Goal: Task Accomplishment & Management: Use online tool/utility

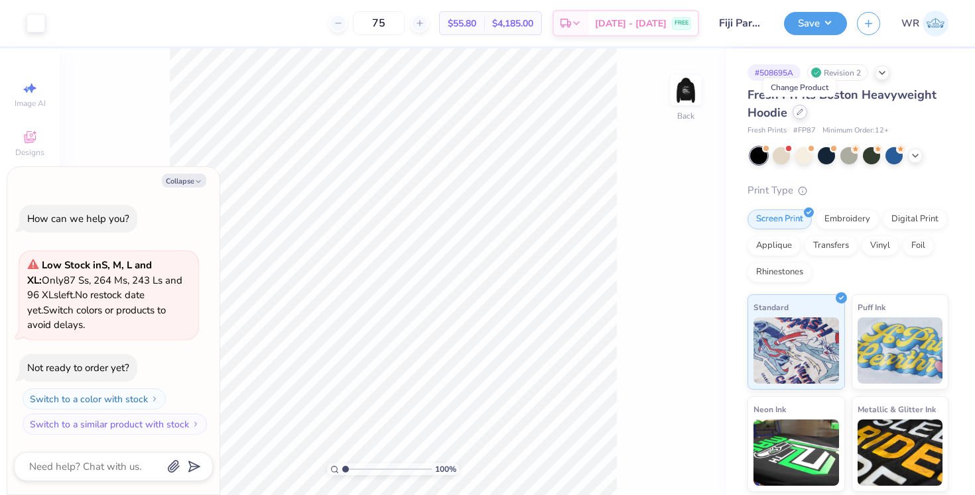
click at [803, 110] on icon at bounding box center [799, 111] width 5 height 5
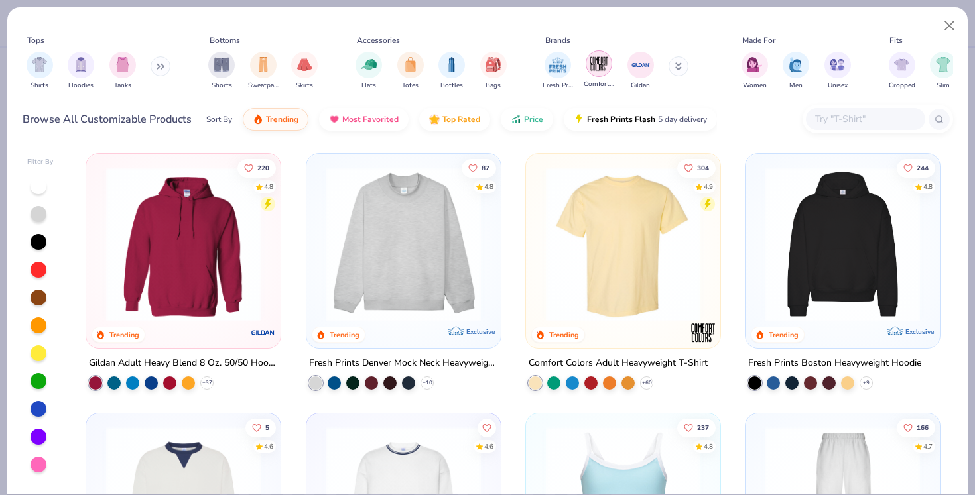
click at [602, 69] on img "filter for Comfort Colors" at bounding box center [599, 64] width 20 height 20
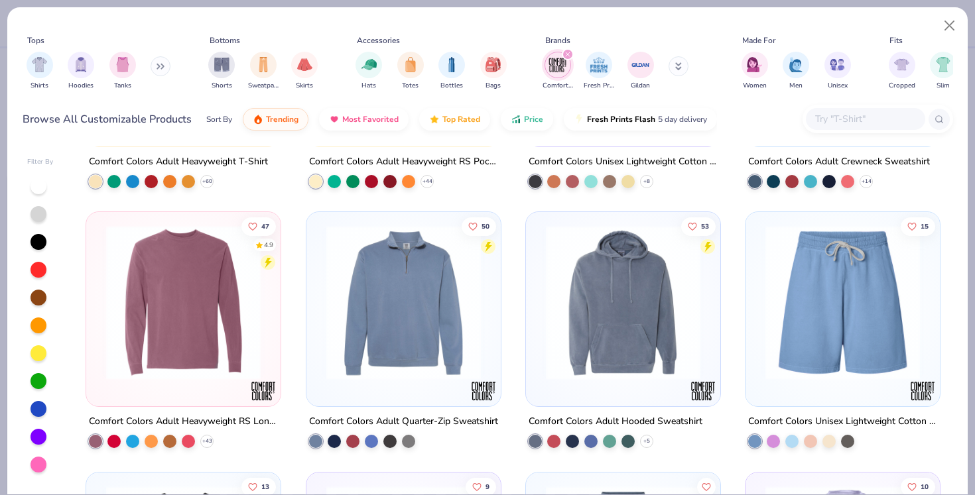
scroll to position [202, 0]
click at [957, 25] on button "Close" at bounding box center [949, 25] width 25 height 25
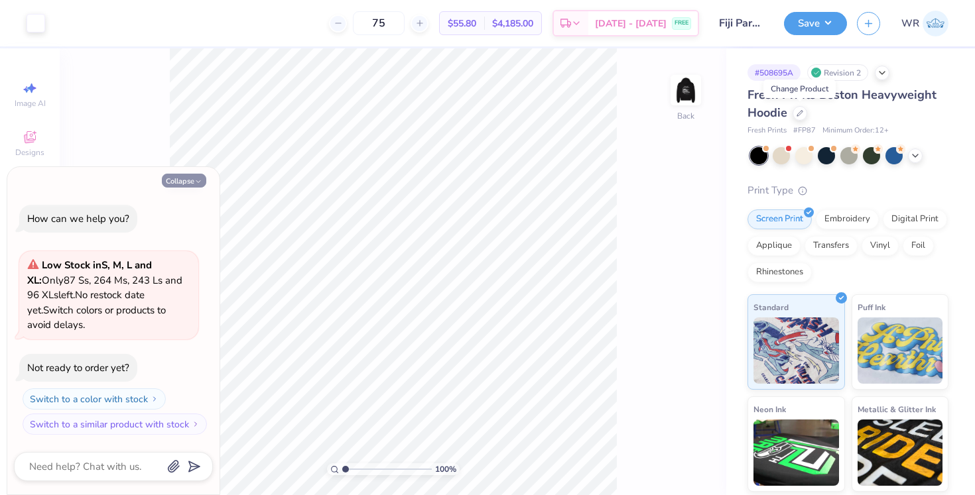
click at [179, 182] on button "Collapse" at bounding box center [184, 181] width 44 height 14
type textarea "x"
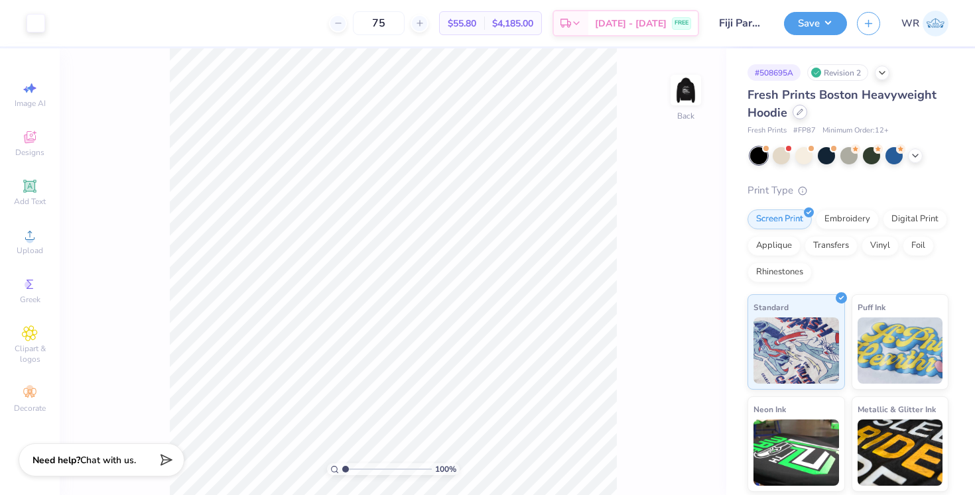
click at [805, 114] on div at bounding box center [800, 112] width 15 height 15
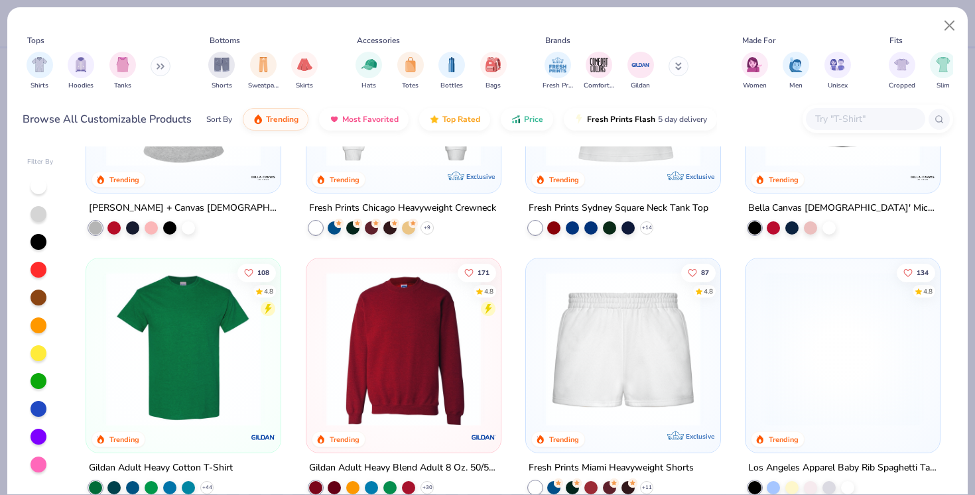
scroll to position [675, 0]
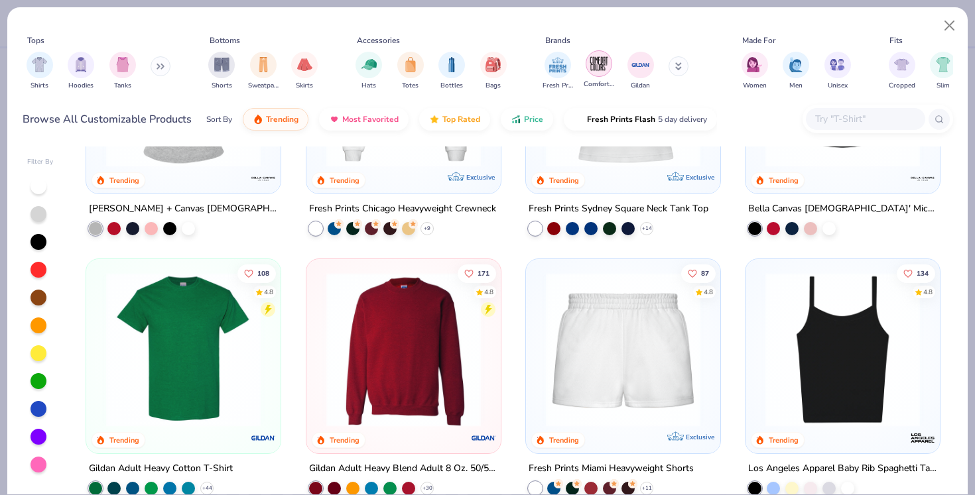
click at [595, 64] on img "filter for Comfort Colors" at bounding box center [599, 64] width 20 height 20
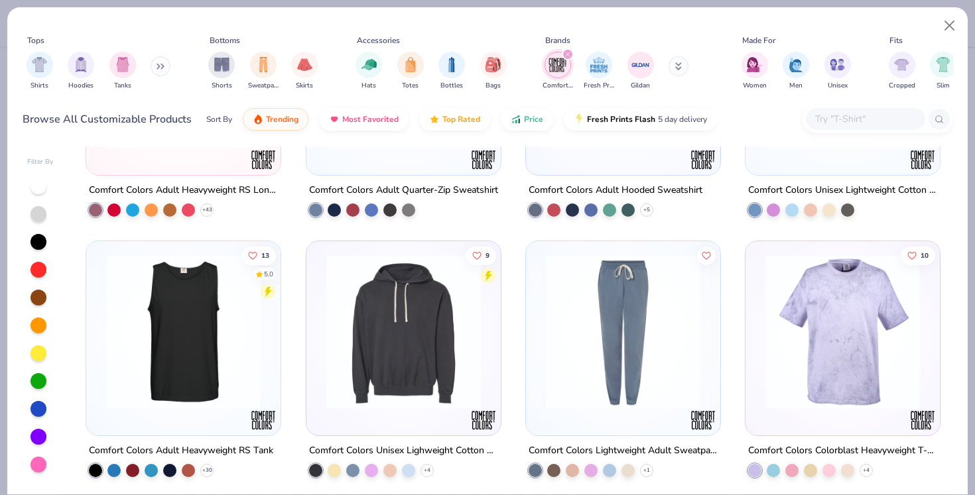
scroll to position [432, 0]
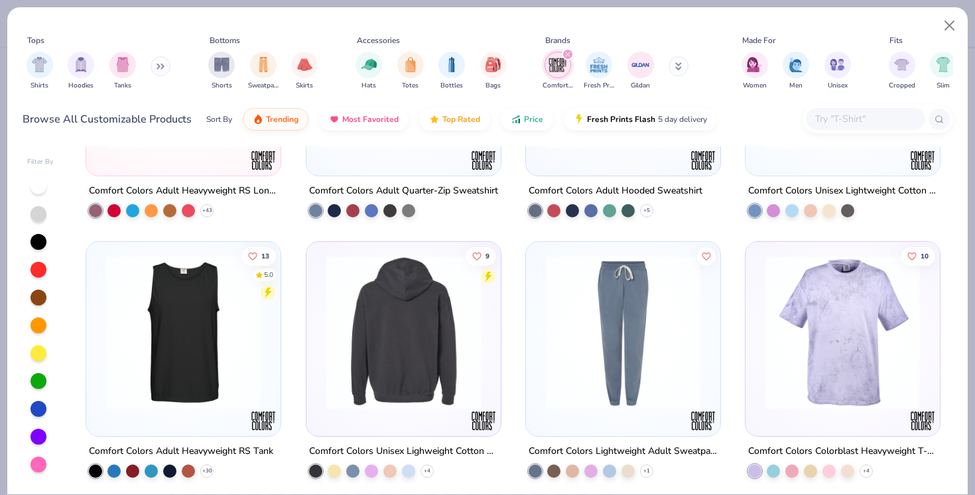
click at [319, 356] on img at bounding box center [235, 332] width 168 height 155
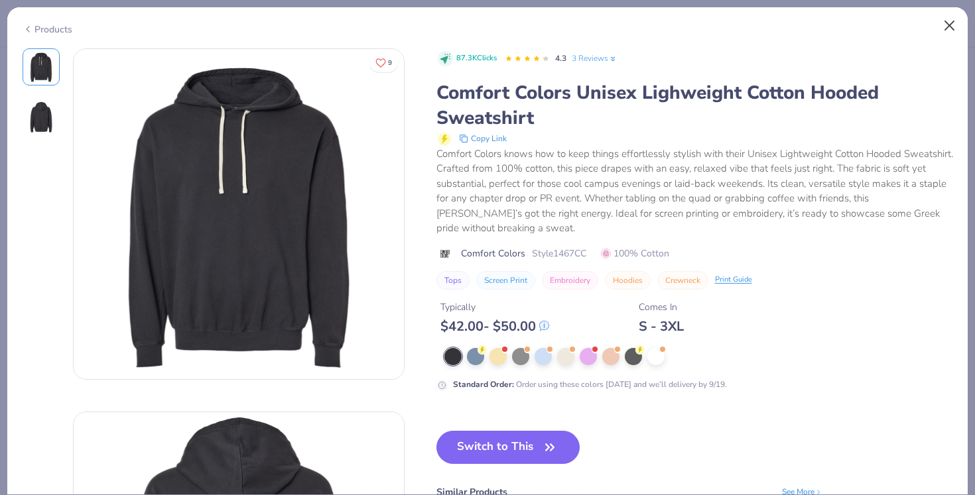
click at [950, 25] on button "Close" at bounding box center [949, 25] width 25 height 25
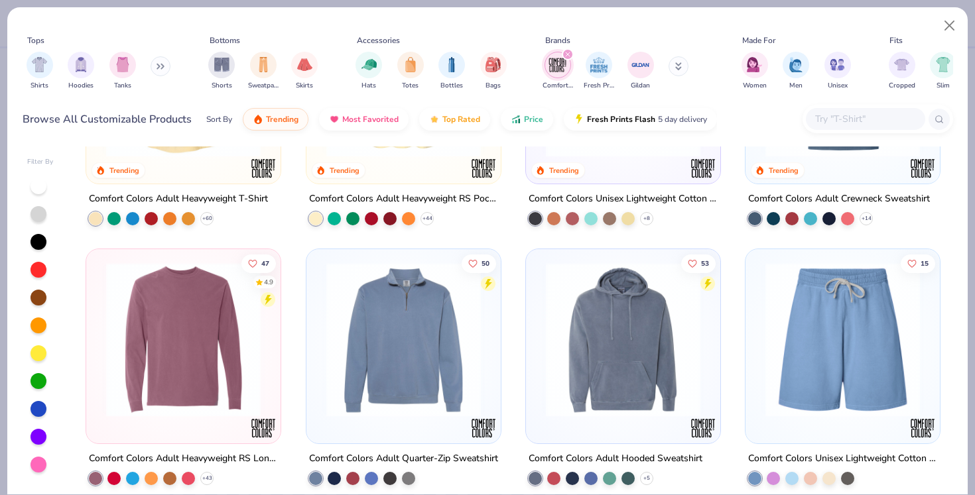
scroll to position [166, 0]
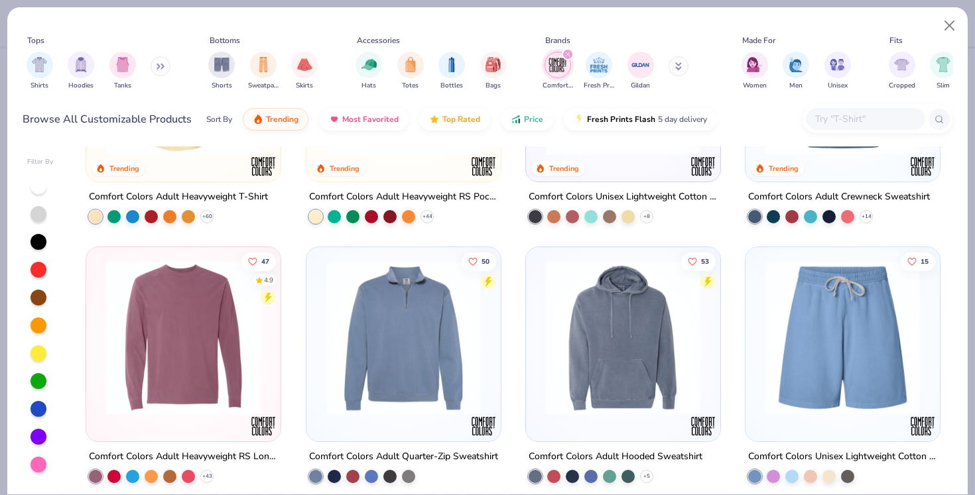
click at [623, 345] on img at bounding box center [623, 338] width 168 height 155
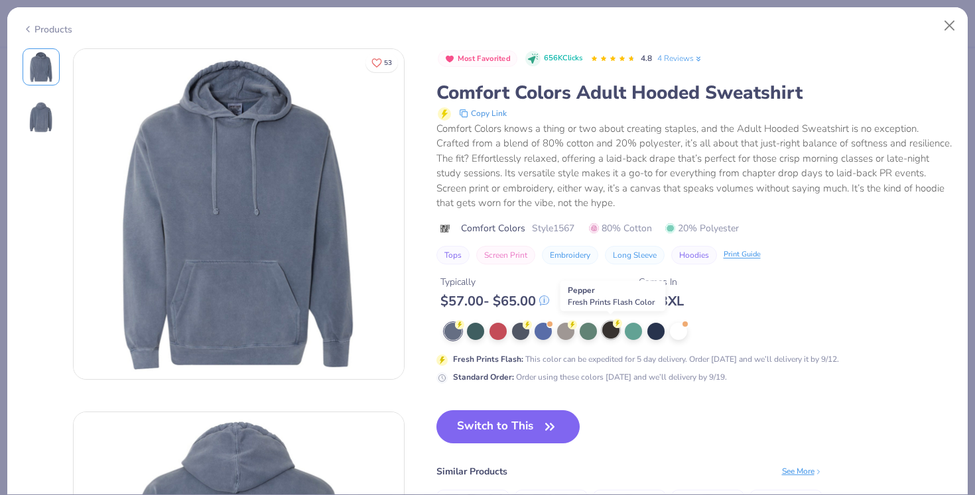
click at [608, 328] on div at bounding box center [610, 330] width 17 height 17
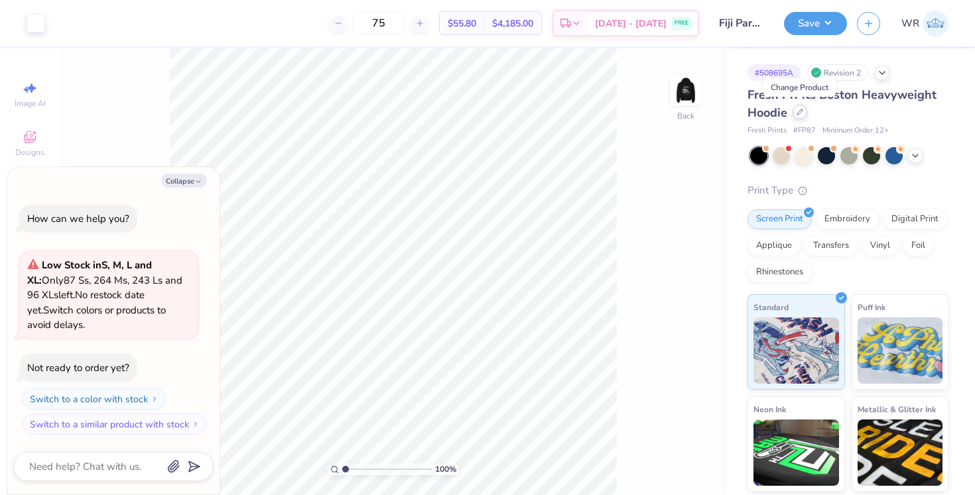
click at [797, 111] on icon at bounding box center [800, 112] width 7 height 7
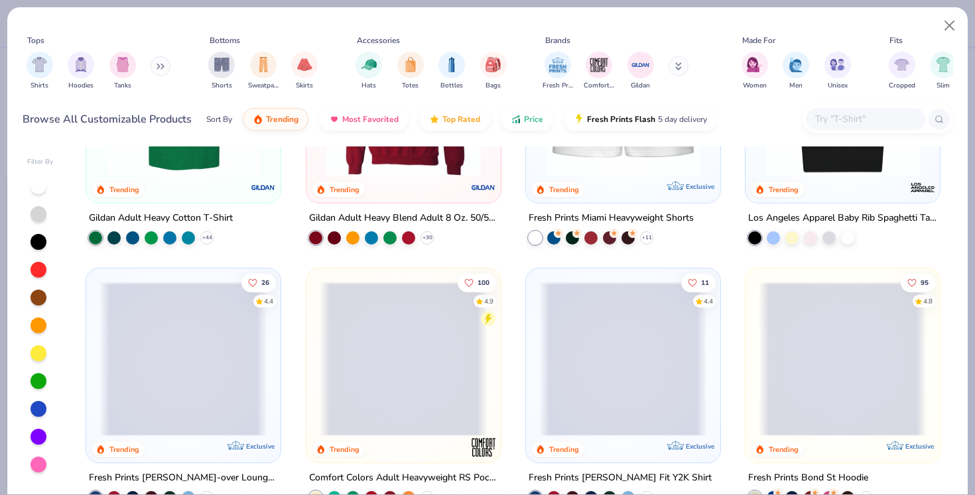
scroll to position [925, 0]
click at [948, 27] on button "Close" at bounding box center [949, 25] width 25 height 25
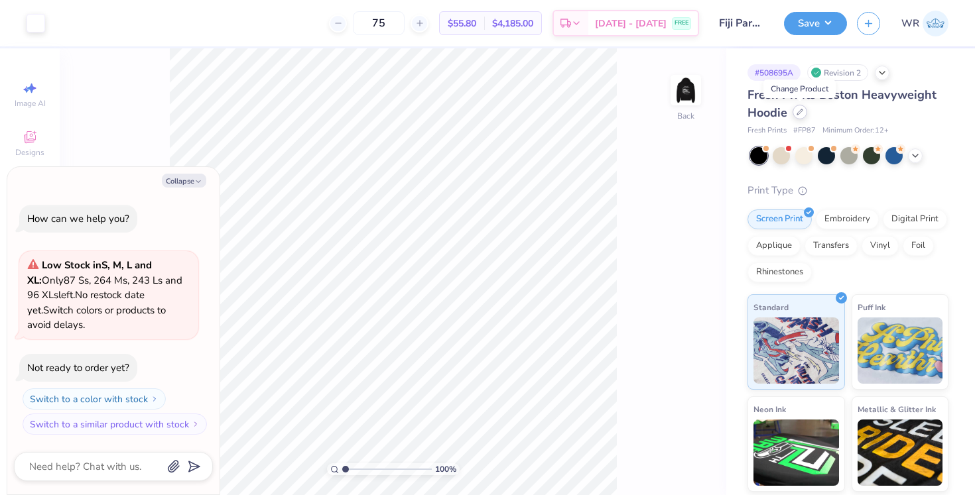
click at [803, 117] on div at bounding box center [800, 112] width 15 height 15
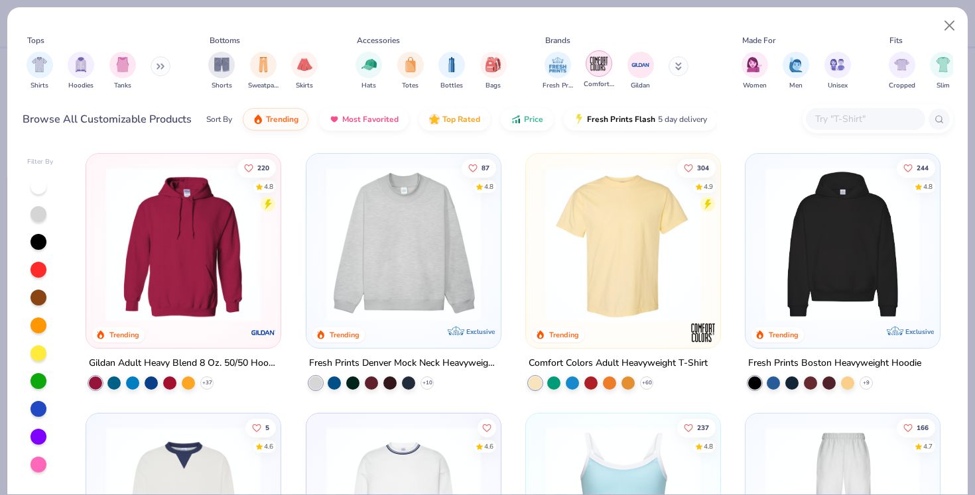
click at [600, 72] on img "filter for Comfort Colors" at bounding box center [599, 64] width 20 height 20
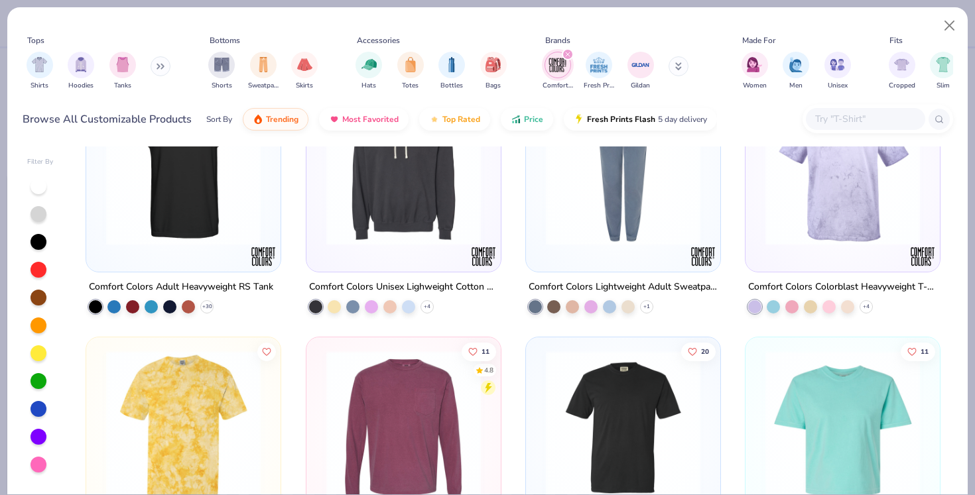
scroll to position [601, 0]
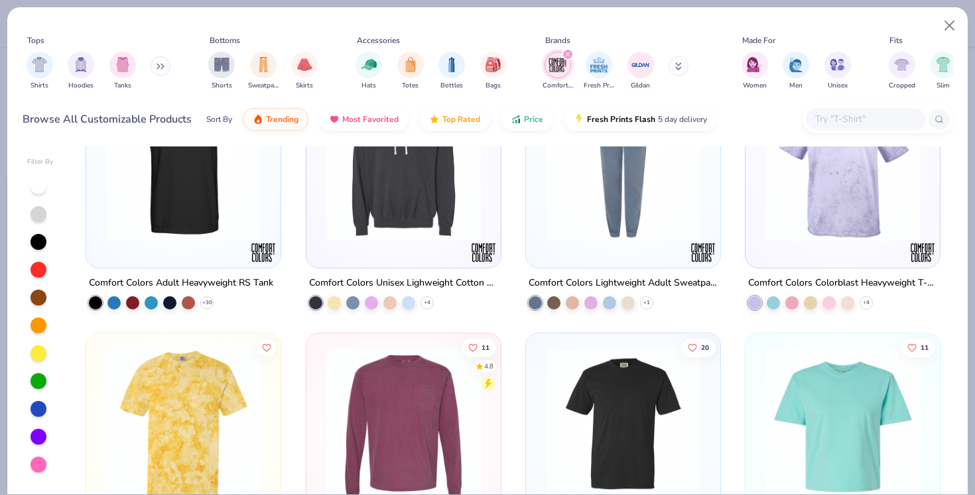
click at [440, 239] on img at bounding box center [404, 163] width 168 height 155
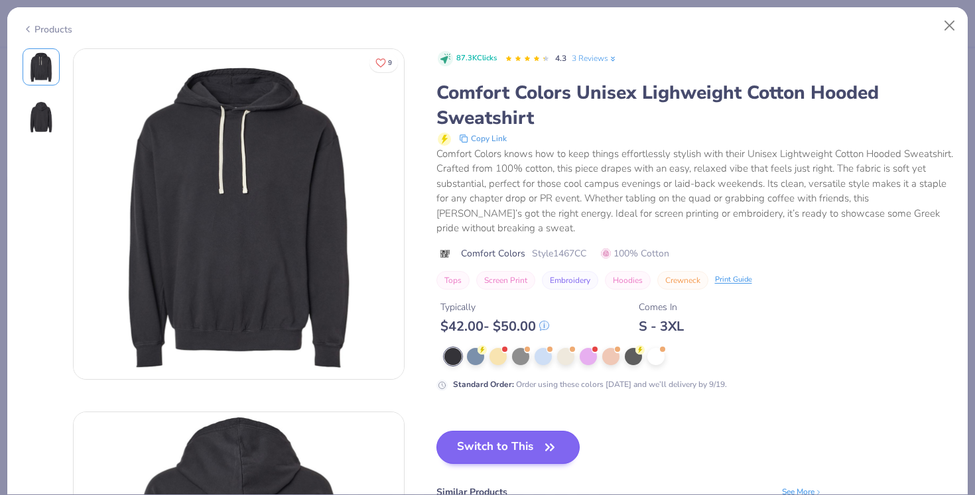
click at [560, 438] on button "Switch to This" at bounding box center [508, 447] width 144 height 33
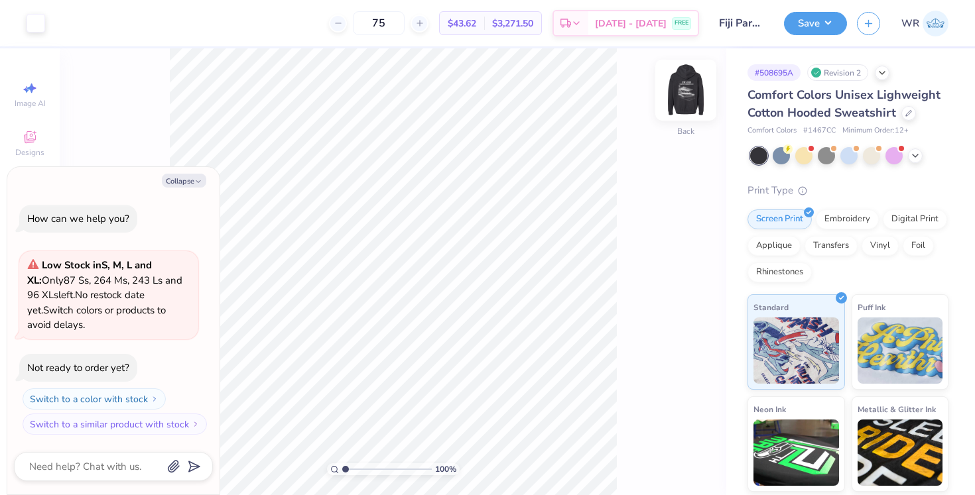
click at [684, 92] on img at bounding box center [685, 90] width 53 height 53
click at [689, 105] on img at bounding box center [685, 90] width 53 height 53
click at [192, 182] on button "Collapse" at bounding box center [184, 181] width 44 height 14
type textarea "x"
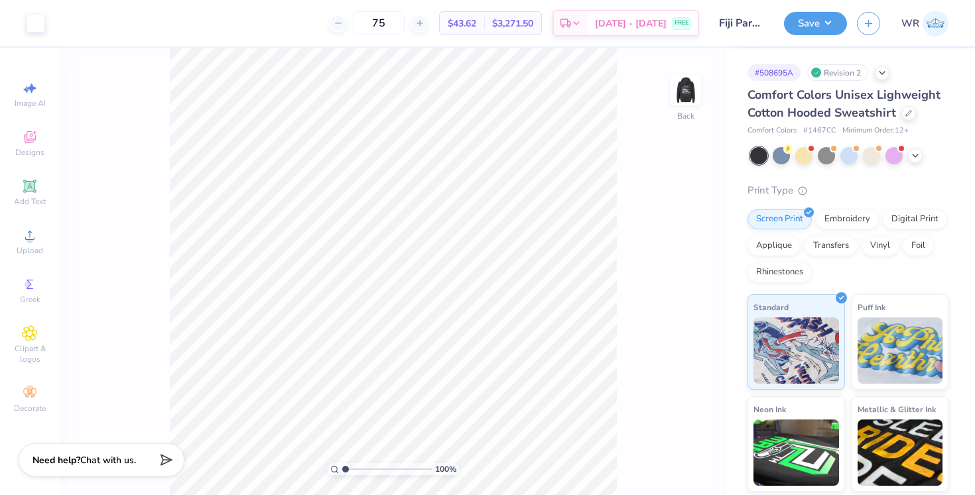
click at [279, 22] on div "75 $43.62 Per Item $3,271.50 Total Est. Delivery Sep 16 - 19 FREE" at bounding box center [377, 23] width 644 height 46
click at [692, 90] on img at bounding box center [685, 90] width 53 height 53
click at [688, 95] on img at bounding box center [685, 90] width 53 height 53
click at [823, 19] on button "Save" at bounding box center [815, 21] width 63 height 23
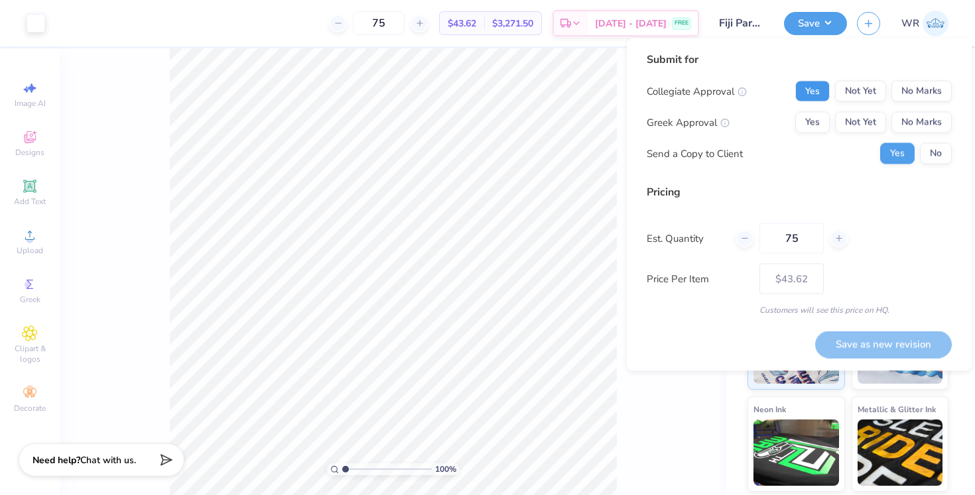
click at [814, 92] on button "Yes" at bounding box center [812, 91] width 34 height 21
click at [938, 127] on button "No Marks" at bounding box center [921, 122] width 60 height 21
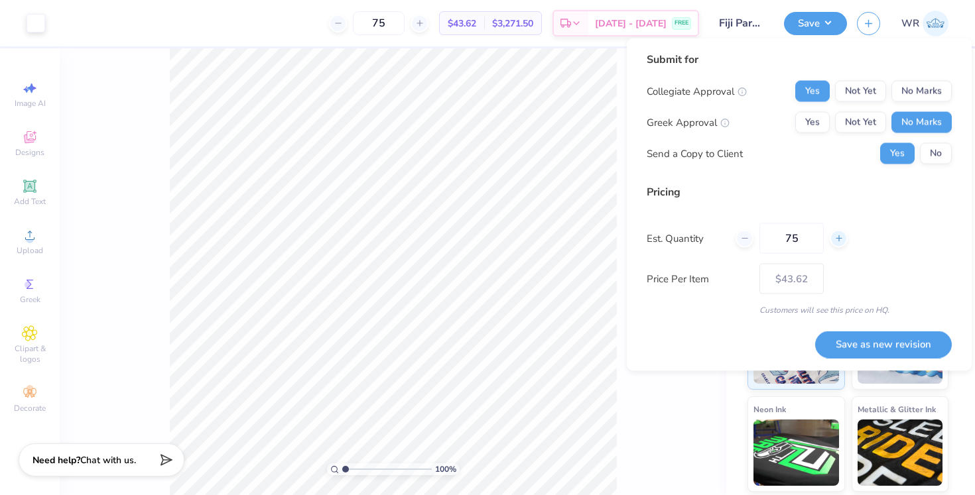
click at [842, 236] on icon at bounding box center [838, 238] width 9 height 9
type input "78"
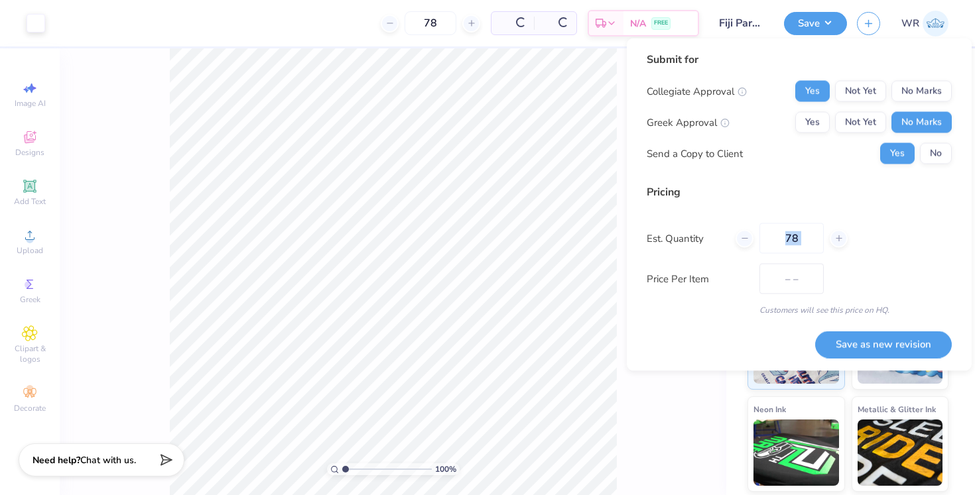
type input "$43.57"
click at [879, 237] on div "Est. Quantity 78" at bounding box center [799, 239] width 305 height 31
click at [832, 265] on div "Price Per Item $43.57" at bounding box center [799, 279] width 305 height 31
click at [842, 241] on icon at bounding box center [838, 238] width 9 height 9
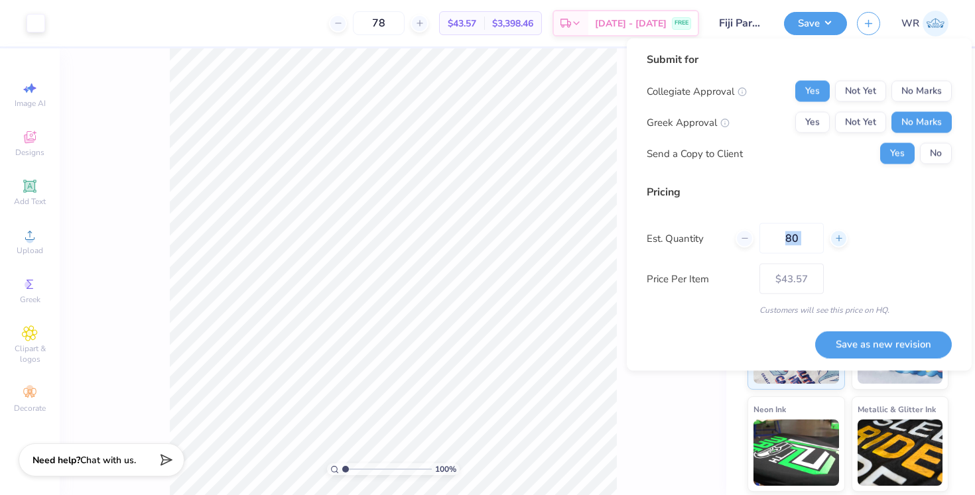
click at [842, 241] on icon at bounding box center [838, 238] width 9 height 9
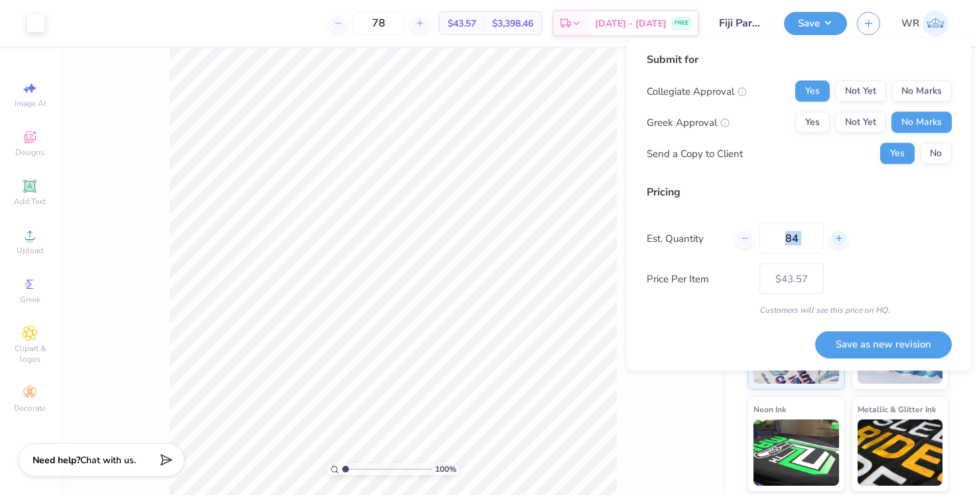
type input "85"
click at [886, 274] on div "Price Per Item $43.45" at bounding box center [799, 279] width 305 height 31
click at [889, 340] on button "Save as new revision" at bounding box center [883, 344] width 137 height 27
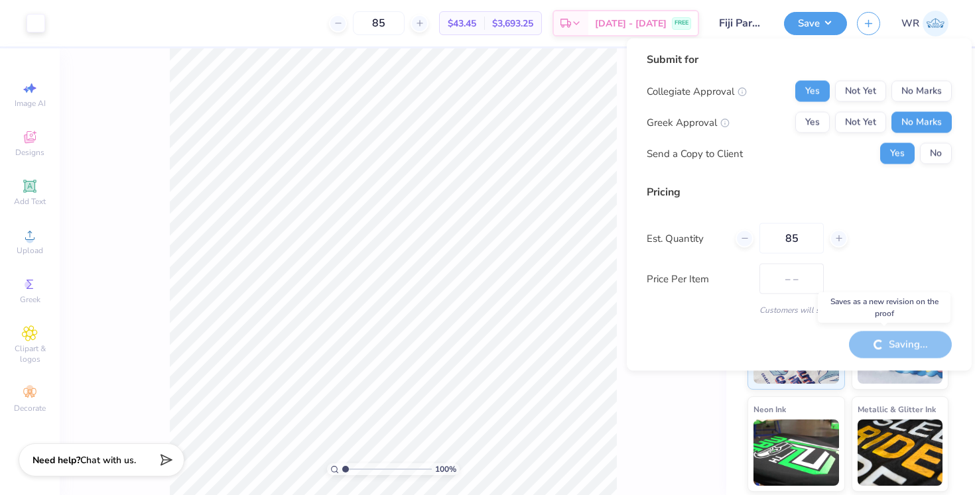
type input "$43.45"
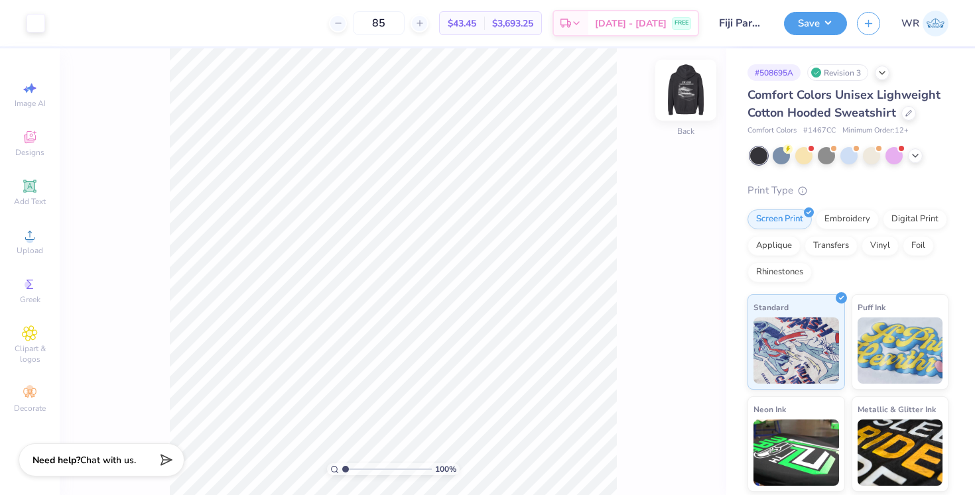
click at [687, 91] on img at bounding box center [685, 90] width 53 height 53
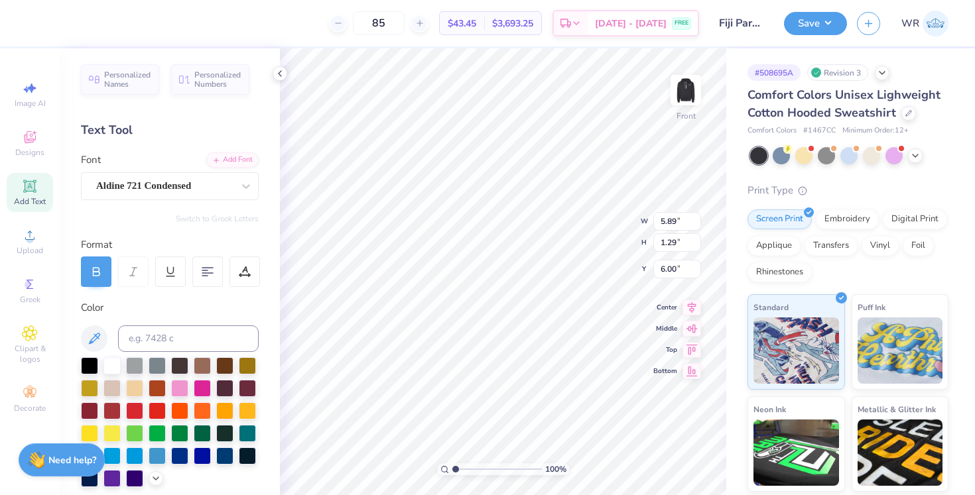
type textarea "U"
type textarea "The Greatest Setting"
type textarea "P"
type textarea "In College Football"
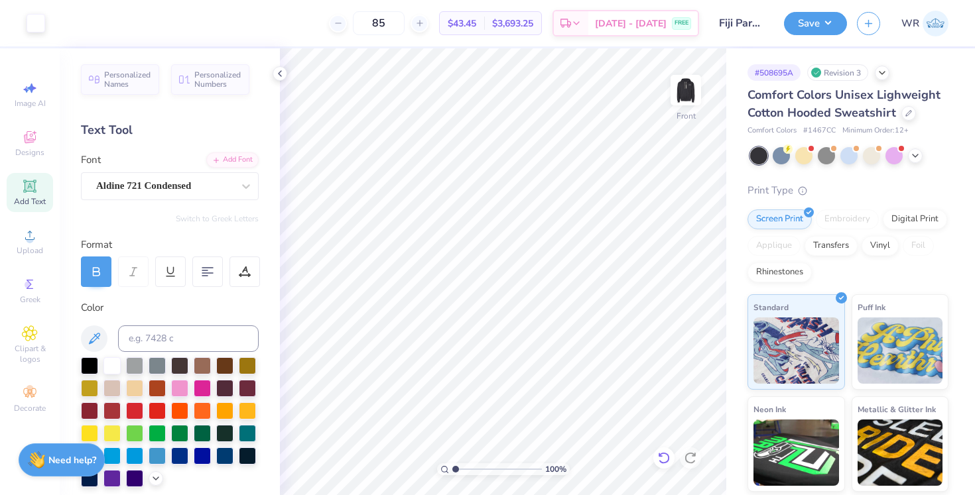
click at [668, 452] on icon at bounding box center [663, 458] width 13 height 13
type input "19.90"
type input "6.37"
type input "0.82"
type input "21.43"
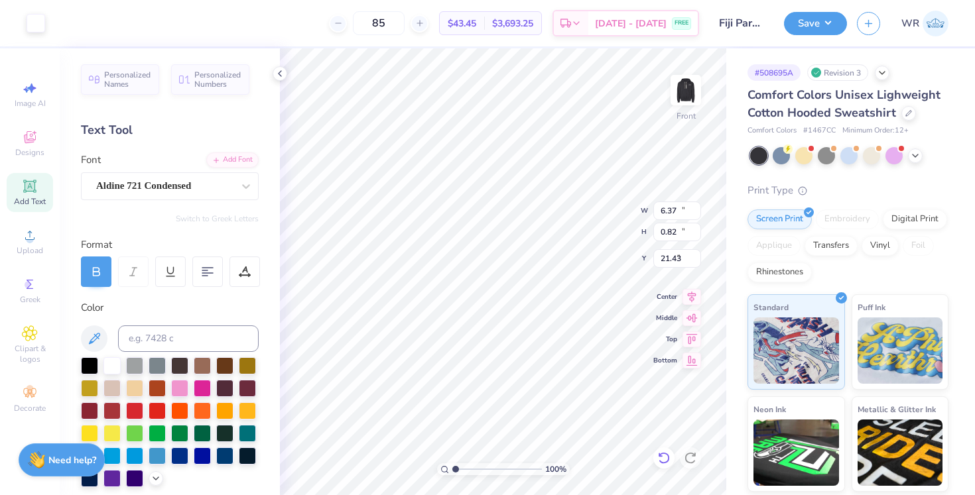
type input "11.37"
type input "10.97"
type input "6.00"
type input "12.79"
type input "1.53"
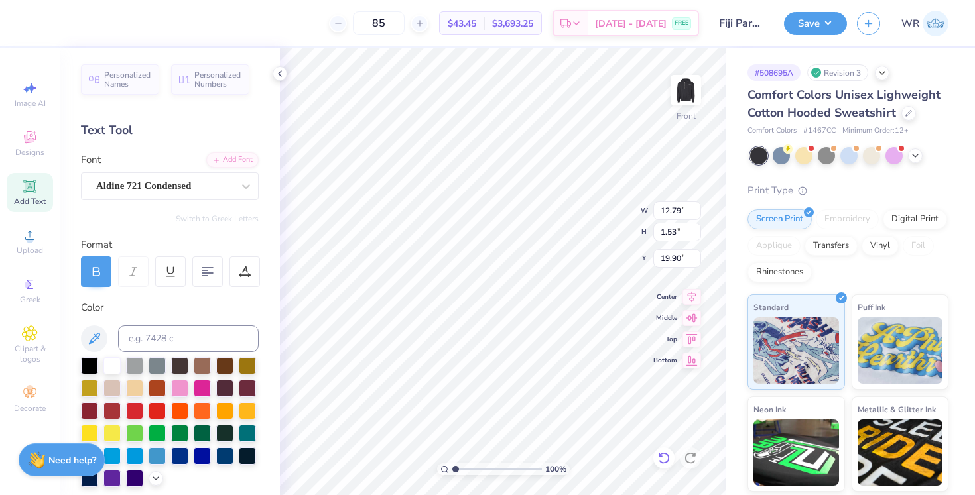
type input "18.09"
type input "19.98"
type input "11.37"
type input "10.97"
type input "10.26"
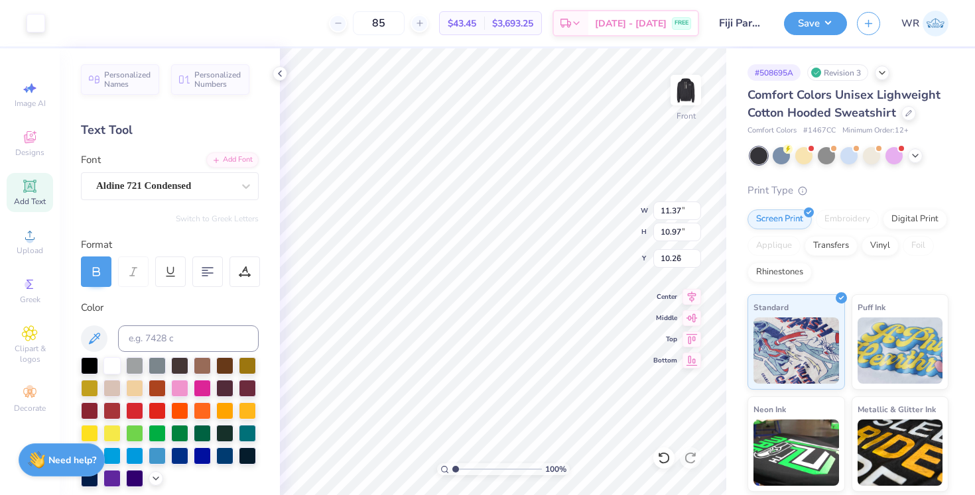
type input "12.79"
type input "1.53"
type input "6.00"
type input "6.37"
type input "0.82"
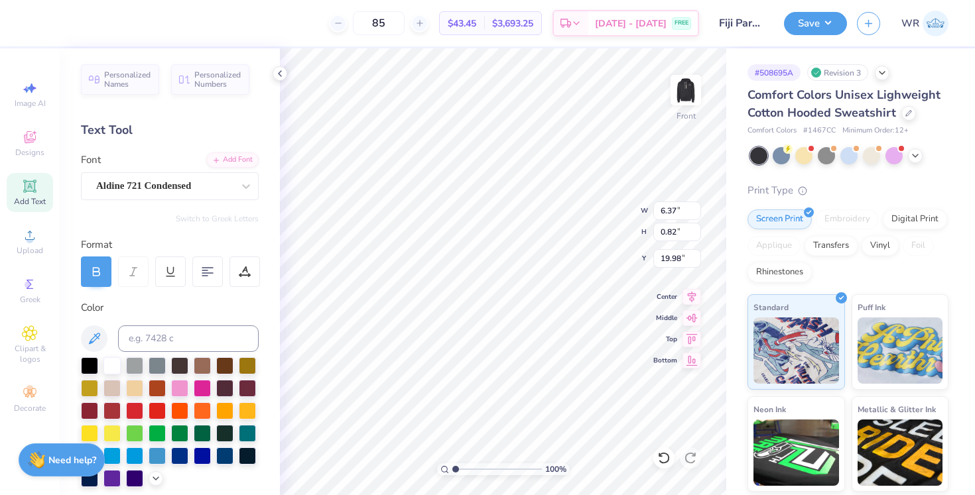
type input "7.53"
type input "11.37"
type input "10.97"
type input "7.94"
type input "8.35"
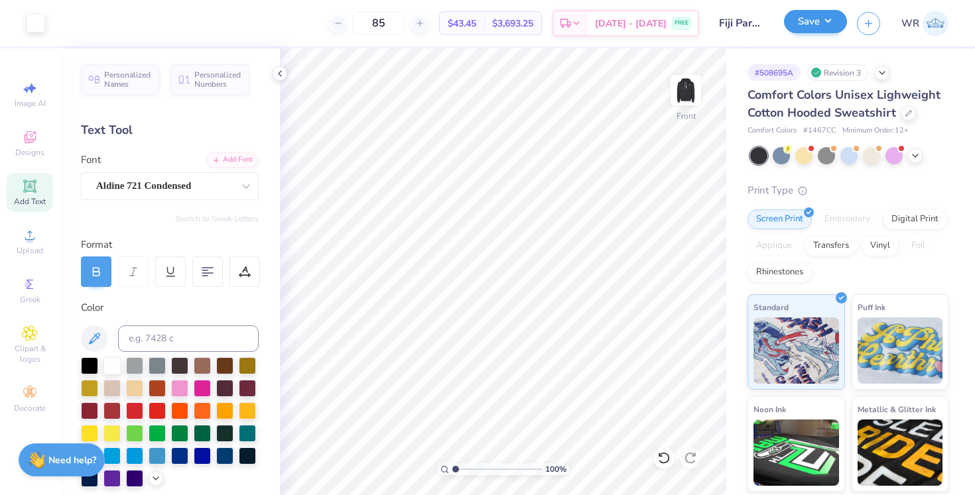
click at [823, 31] on button "Save" at bounding box center [815, 21] width 63 height 23
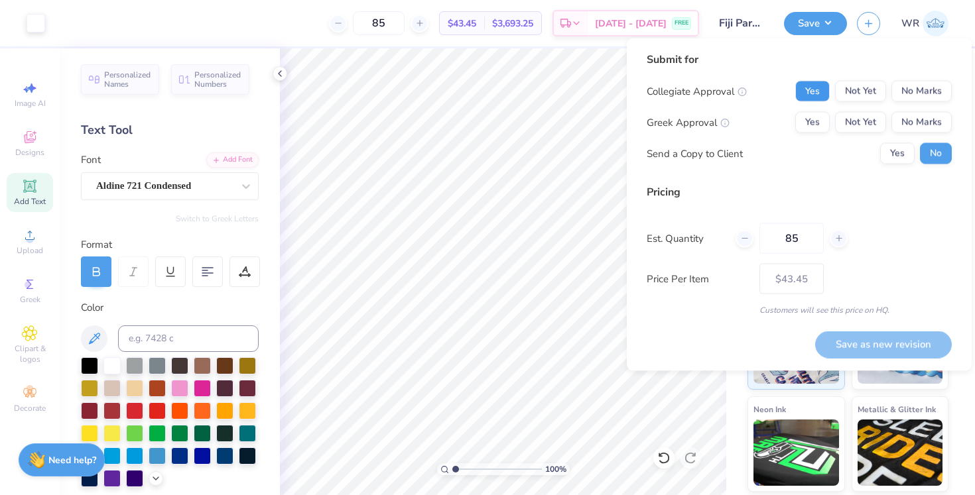
click at [814, 97] on button "Yes" at bounding box center [812, 91] width 34 height 21
click at [929, 126] on button "No Marks" at bounding box center [921, 122] width 60 height 21
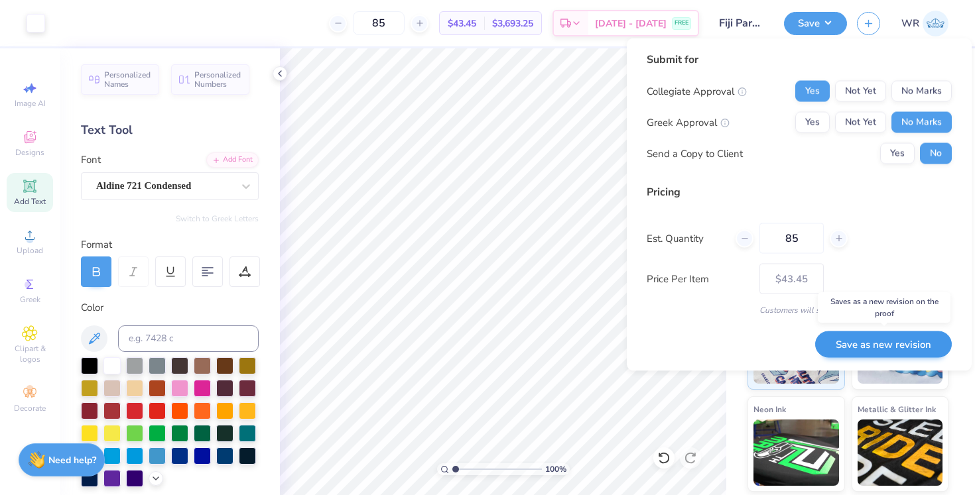
click at [879, 344] on button "Save as new revision" at bounding box center [883, 344] width 137 height 27
type input "$43.45"
